Goal: Transaction & Acquisition: Purchase product/service

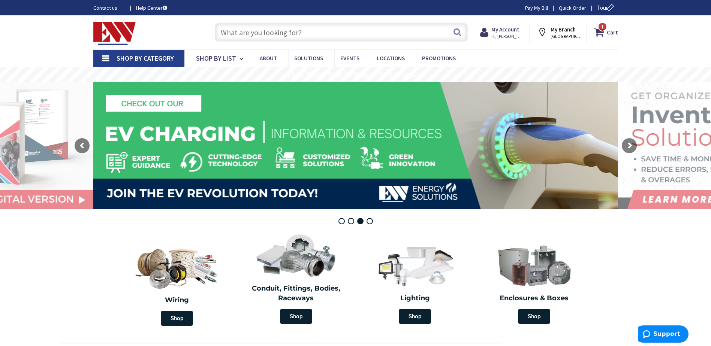
click at [249, 37] on input "text" at bounding box center [341, 32] width 253 height 19
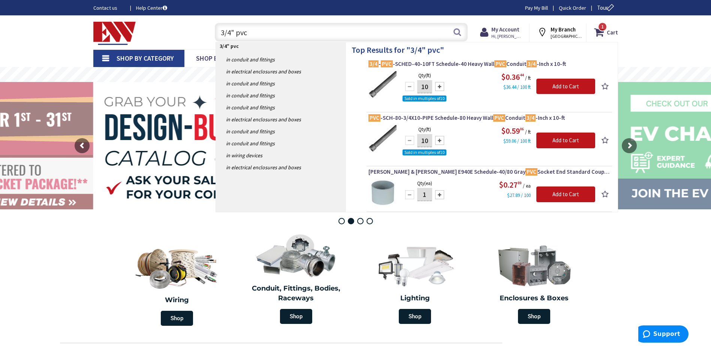
type input "3/4" pvc"
click at [428, 88] on input "10" at bounding box center [424, 86] width 15 height 13
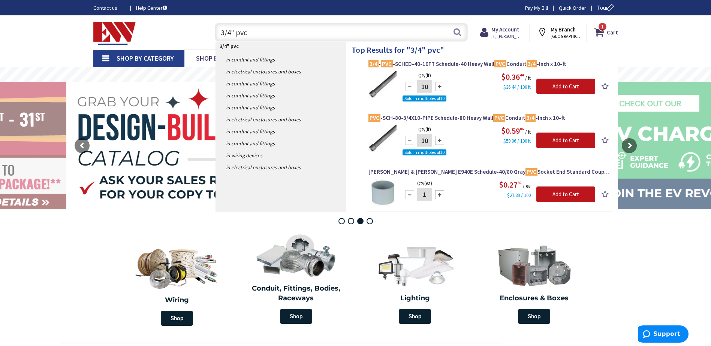
type input "1"
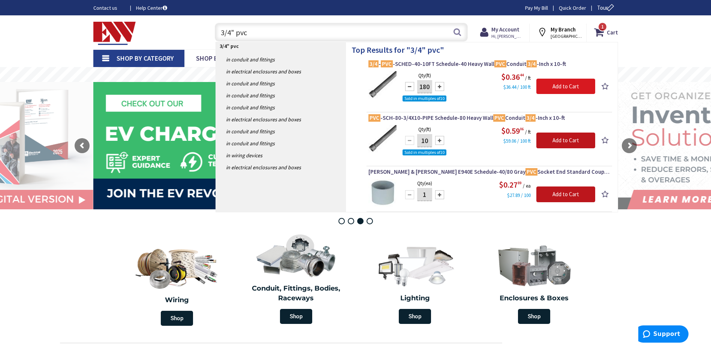
type input "180"
click at [571, 90] on input "Add to Cart" at bounding box center [566, 87] width 59 height 16
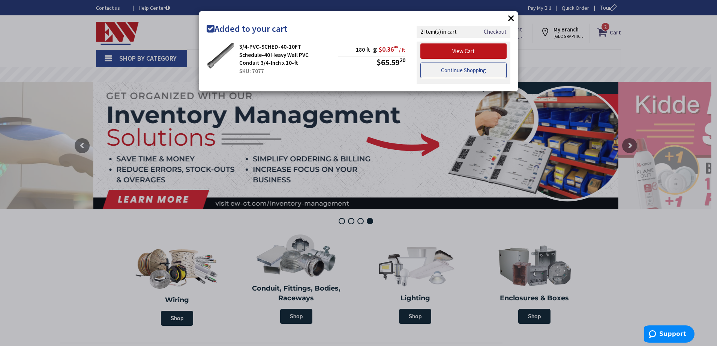
click at [460, 72] on link "Continue Shopping" at bounding box center [463, 71] width 86 height 16
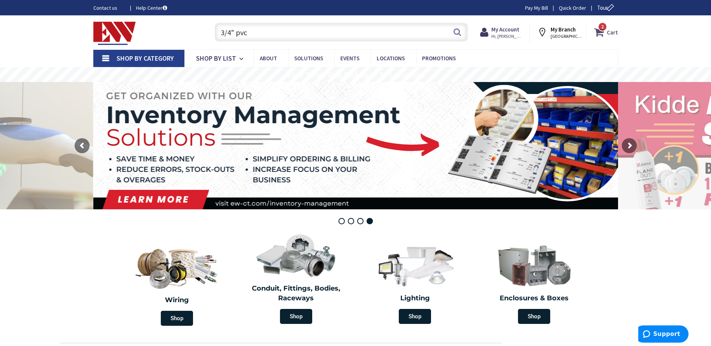
click at [603, 31] on span "2 2 items" at bounding box center [602, 26] width 9 height 9
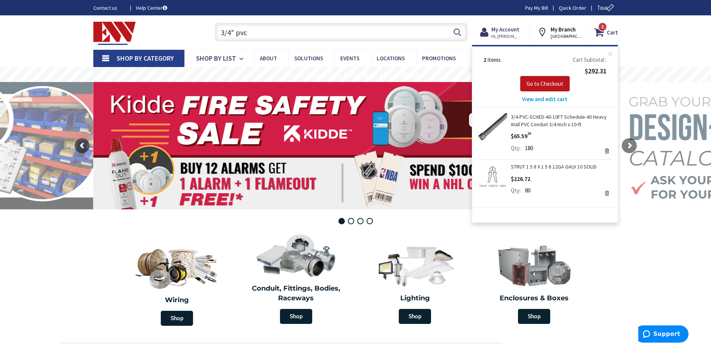
click at [609, 195] on link "Remove" at bounding box center [607, 193] width 10 height 10
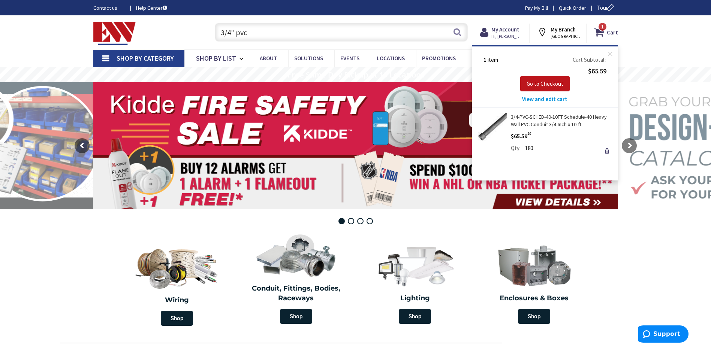
click at [262, 38] on input "3/4" pvc" at bounding box center [341, 32] width 253 height 19
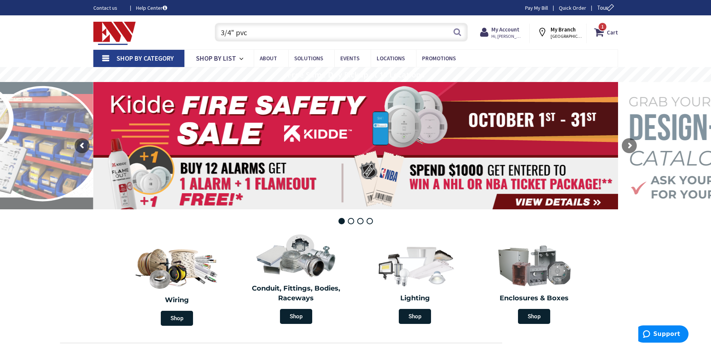
click at [265, 31] on input "3/4" pvc" at bounding box center [341, 32] width 253 height 19
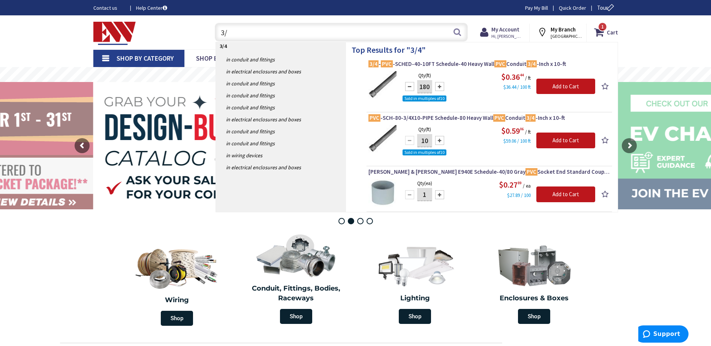
type input "3"
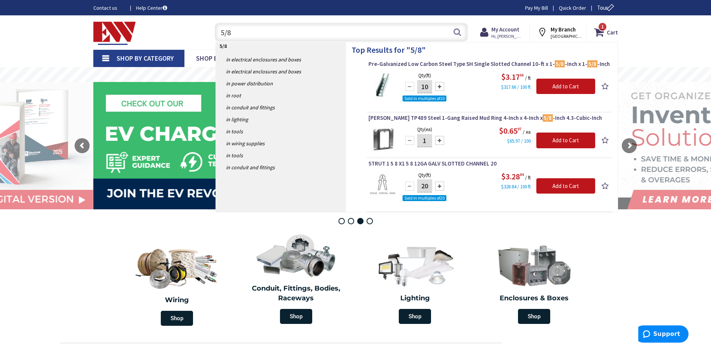
type input "5/8"
click at [441, 89] on div at bounding box center [439, 86] width 9 height 9
type input "20"
click at [555, 88] on input "Add to Cart" at bounding box center [566, 87] width 59 height 16
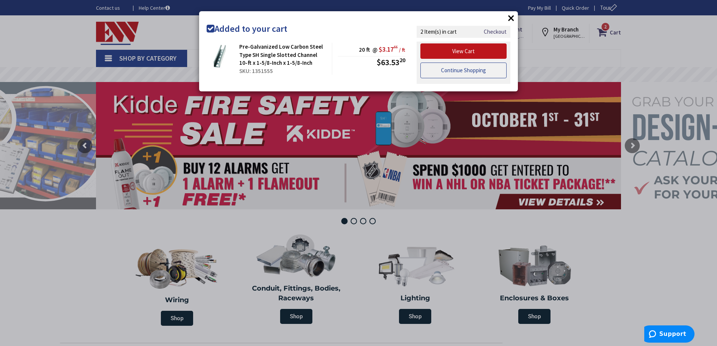
click at [441, 73] on link "Continue Shopping" at bounding box center [463, 71] width 86 height 16
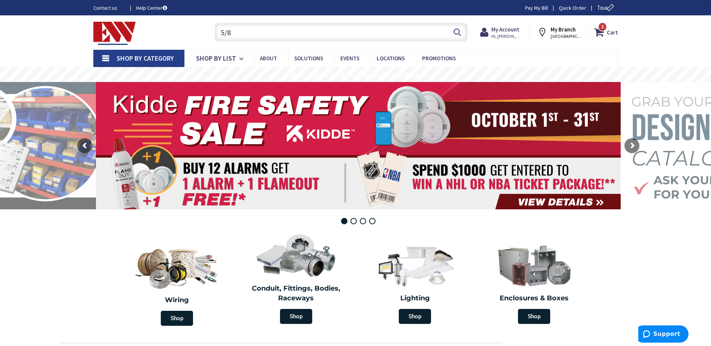
click at [233, 34] on input "5/8" at bounding box center [341, 32] width 253 height 19
type input "5"
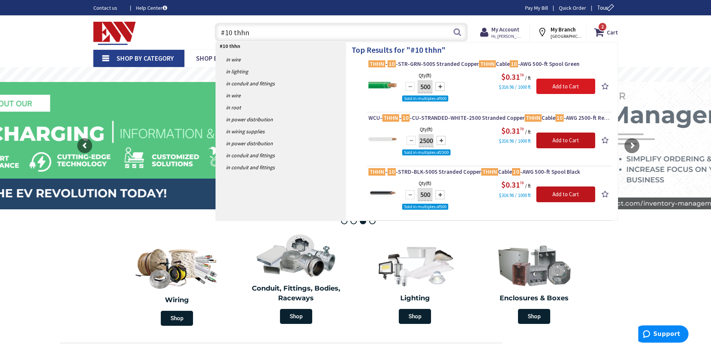
type input "#10 thhn"
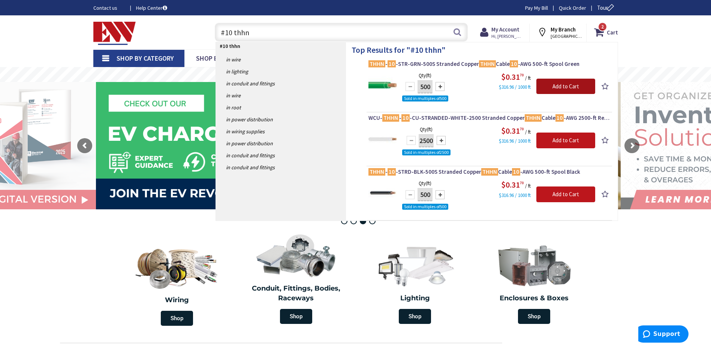
click at [559, 90] on input "Add to Cart" at bounding box center [566, 87] width 59 height 16
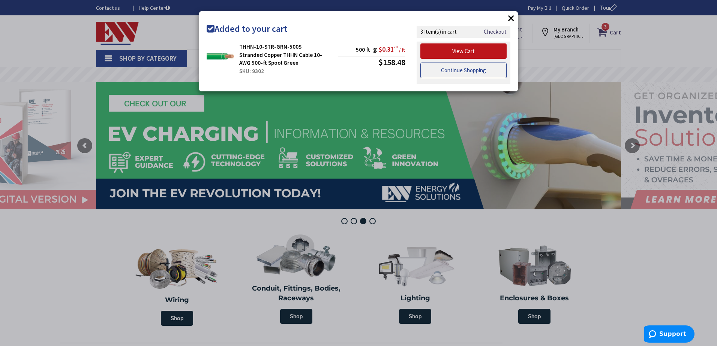
click at [464, 70] on link "Continue Shopping" at bounding box center [463, 71] width 86 height 16
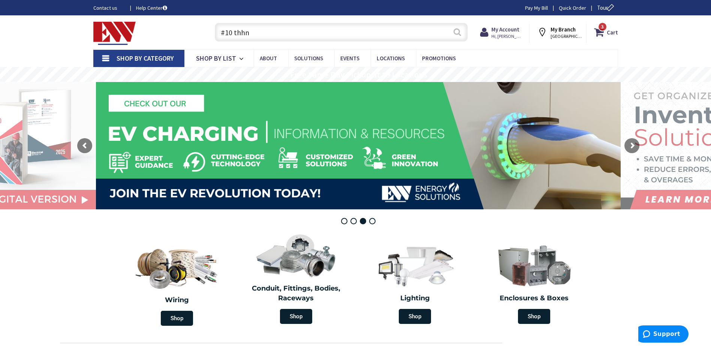
click at [456, 34] on button "Search" at bounding box center [458, 32] width 10 height 17
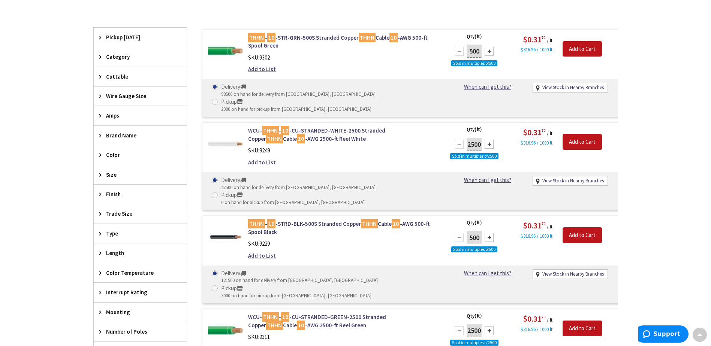
scroll to position [226, 0]
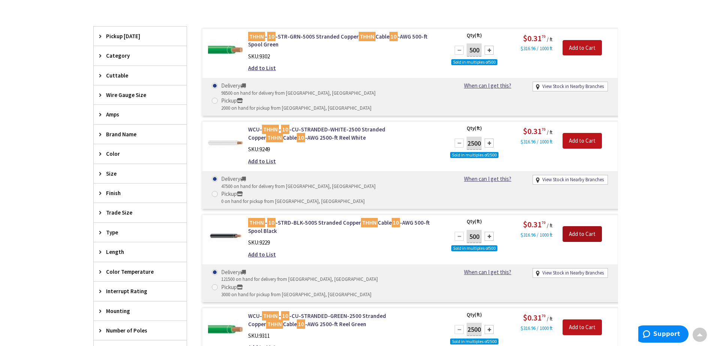
click at [581, 226] on input "Add to Cart" at bounding box center [582, 234] width 39 height 16
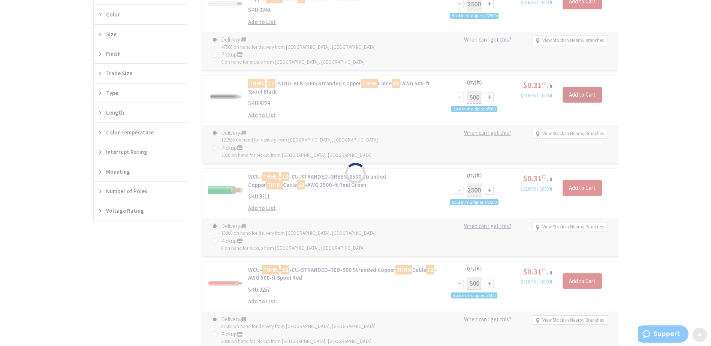
scroll to position [376, 0]
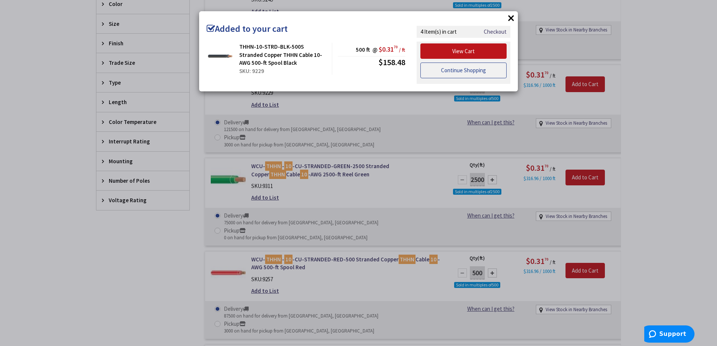
click at [458, 71] on link "Continue Shopping" at bounding box center [463, 71] width 86 height 16
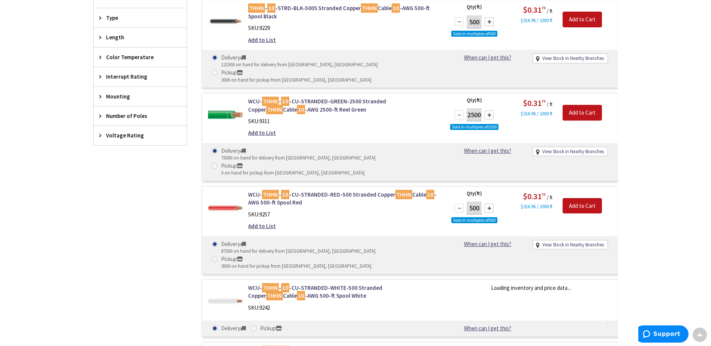
scroll to position [451, 0]
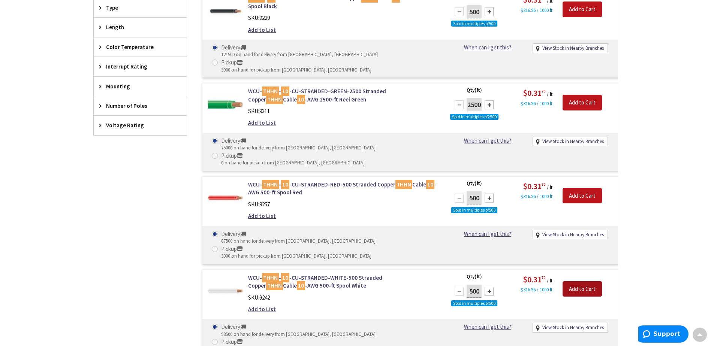
click at [569, 282] on input "Add to Cart" at bounding box center [582, 290] width 39 height 16
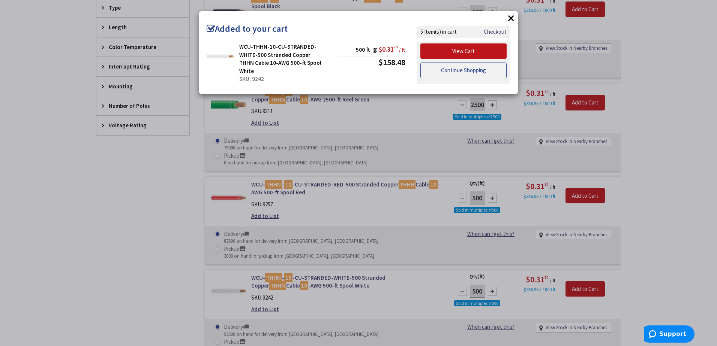
click at [453, 74] on link "Continue Shopping" at bounding box center [463, 71] width 86 height 16
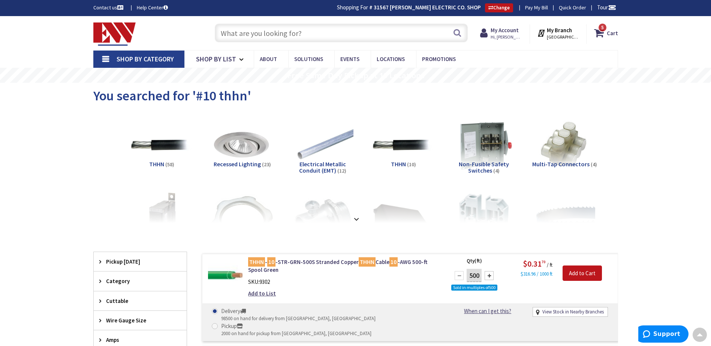
scroll to position [0, 0]
click at [607, 10] on span "Tour" at bounding box center [606, 7] width 19 height 7
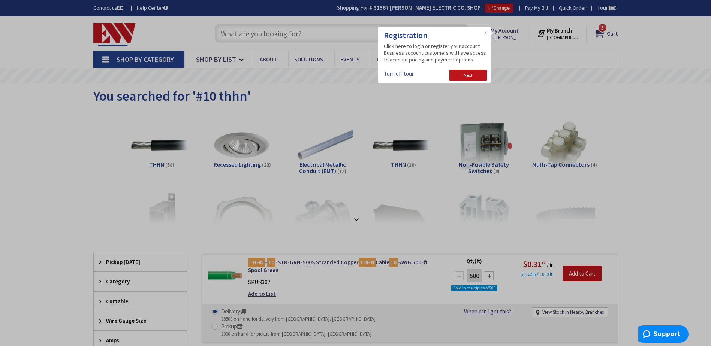
click at [605, 38] on div at bounding box center [355, 173] width 711 height 346
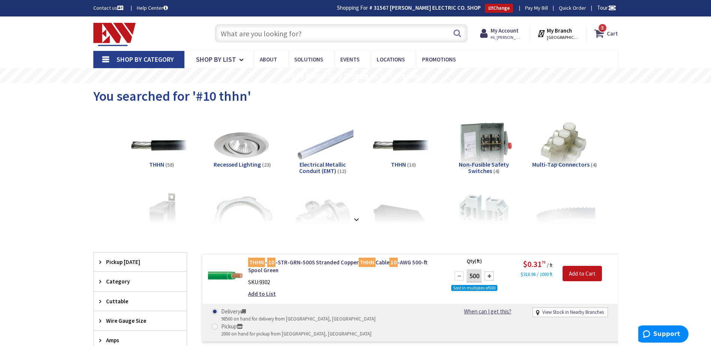
click at [605, 38] on icon at bounding box center [600, 33] width 13 height 13
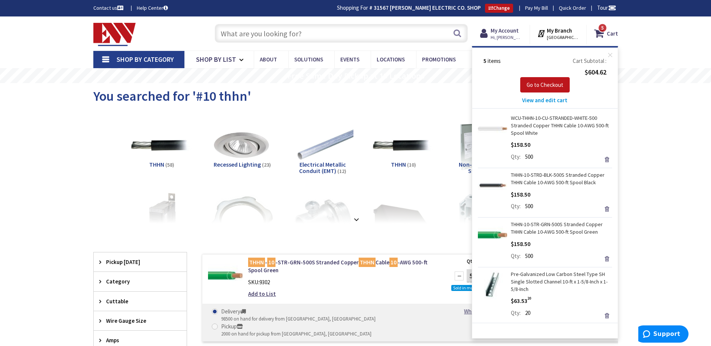
click at [255, 35] on input "text" at bounding box center [341, 33] width 253 height 19
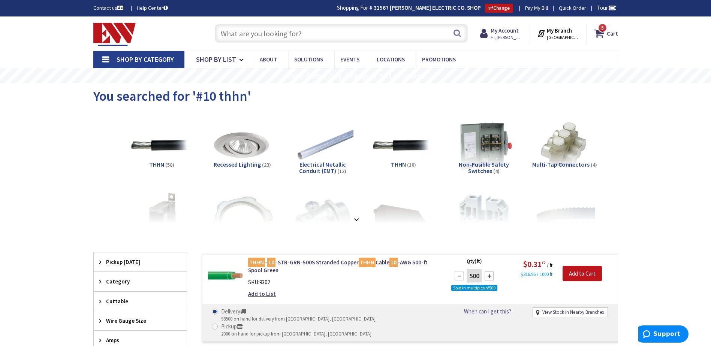
click at [256, 34] on input "text" at bounding box center [341, 33] width 253 height 19
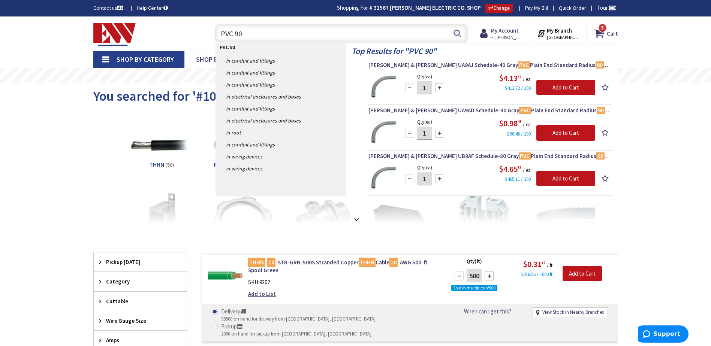
click at [219, 36] on input "PVC 90" at bounding box center [341, 33] width 253 height 19
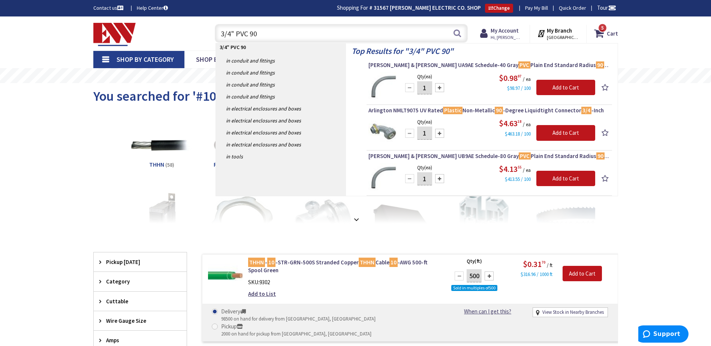
type input "3/4" PVC 90"
click at [442, 88] on div at bounding box center [439, 87] width 9 height 9
click at [406, 87] on div at bounding box center [409, 87] width 9 height 9
type input "2"
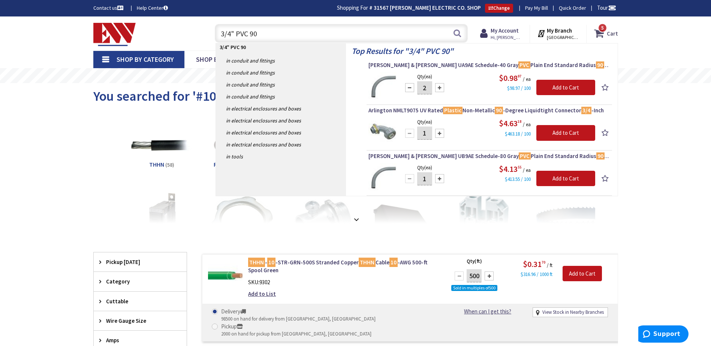
click at [610, 36] on strong "Cart" at bounding box center [612, 33] width 11 height 13
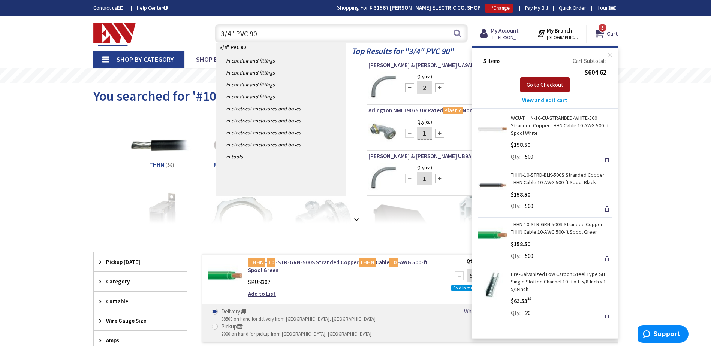
click at [544, 86] on span "Go to Checkout" at bounding box center [545, 84] width 37 height 7
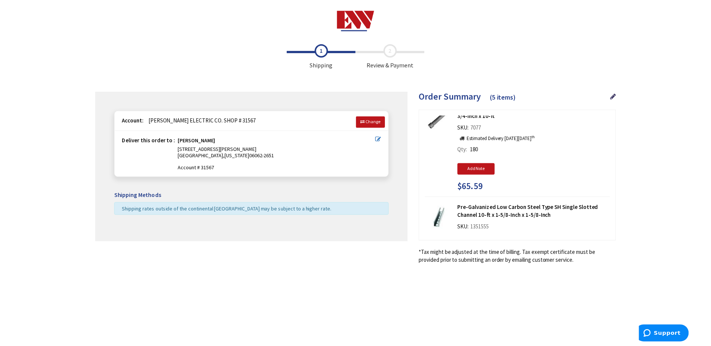
scroll to position [37, 0]
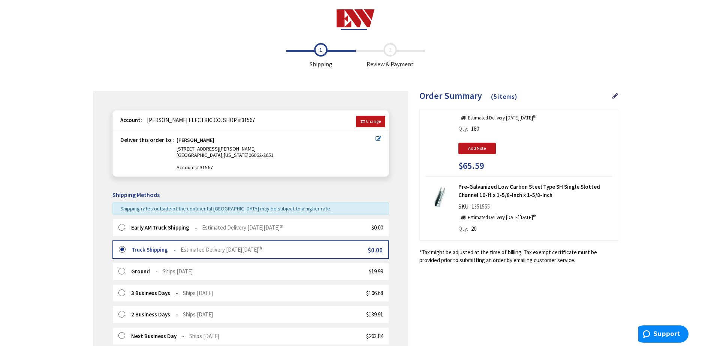
click at [123, 229] on label at bounding box center [124, 227] width 12 height 7
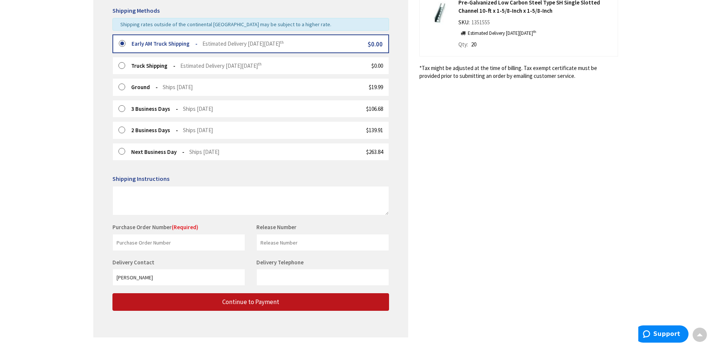
scroll to position [187, 0]
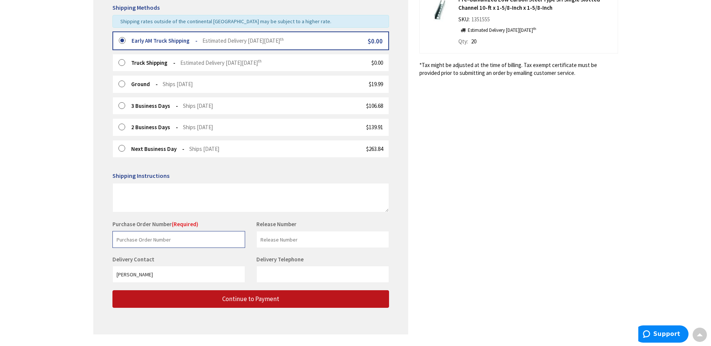
click at [126, 240] on input "text" at bounding box center [178, 239] width 133 height 17
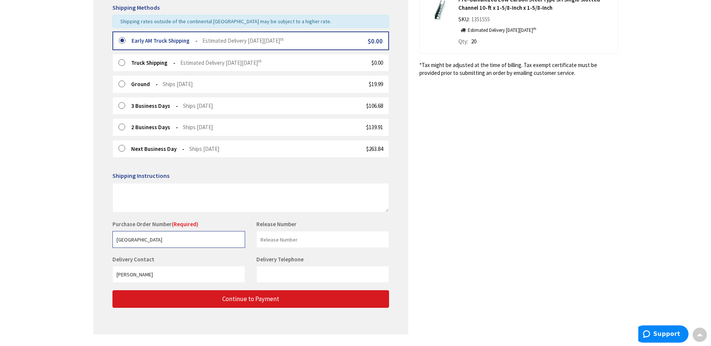
type input "[GEOGRAPHIC_DATA]"
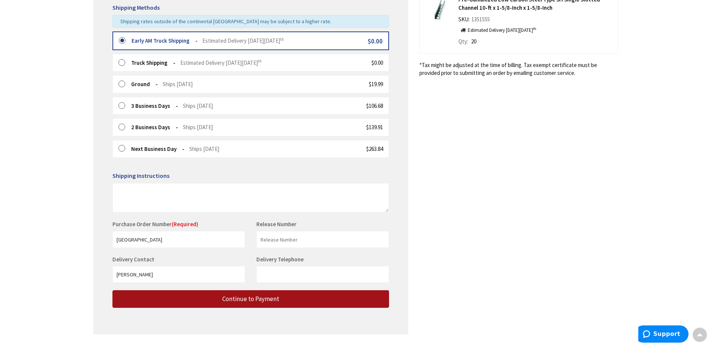
click at [255, 301] on span "Continue to Payment" at bounding box center [250, 299] width 57 height 8
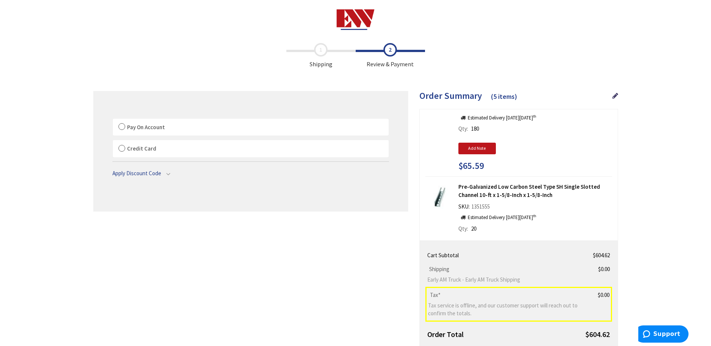
click at [122, 128] on label "Pay On Account" at bounding box center [251, 127] width 276 height 17
click at [113, 120] on input "Pay On Account" at bounding box center [113, 120] width 0 height 0
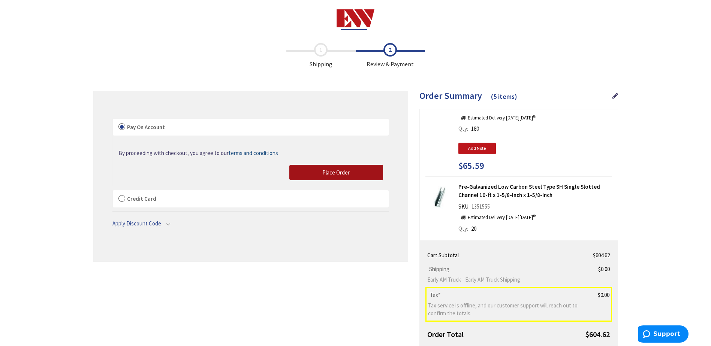
click at [329, 174] on span "Place Order" at bounding box center [335, 172] width 27 height 7
